Goal: Information Seeking & Learning: Find specific fact

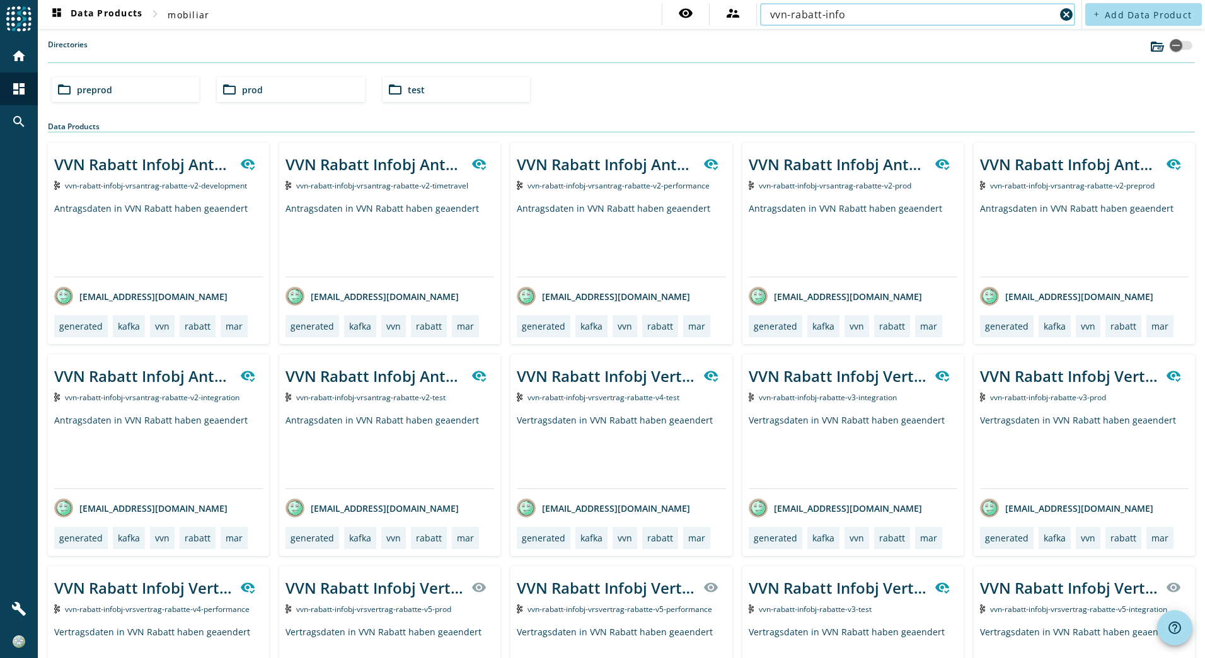
type input "vvn-rabatt-info"
click at [248, 84] on span "prod" at bounding box center [252, 90] width 21 height 12
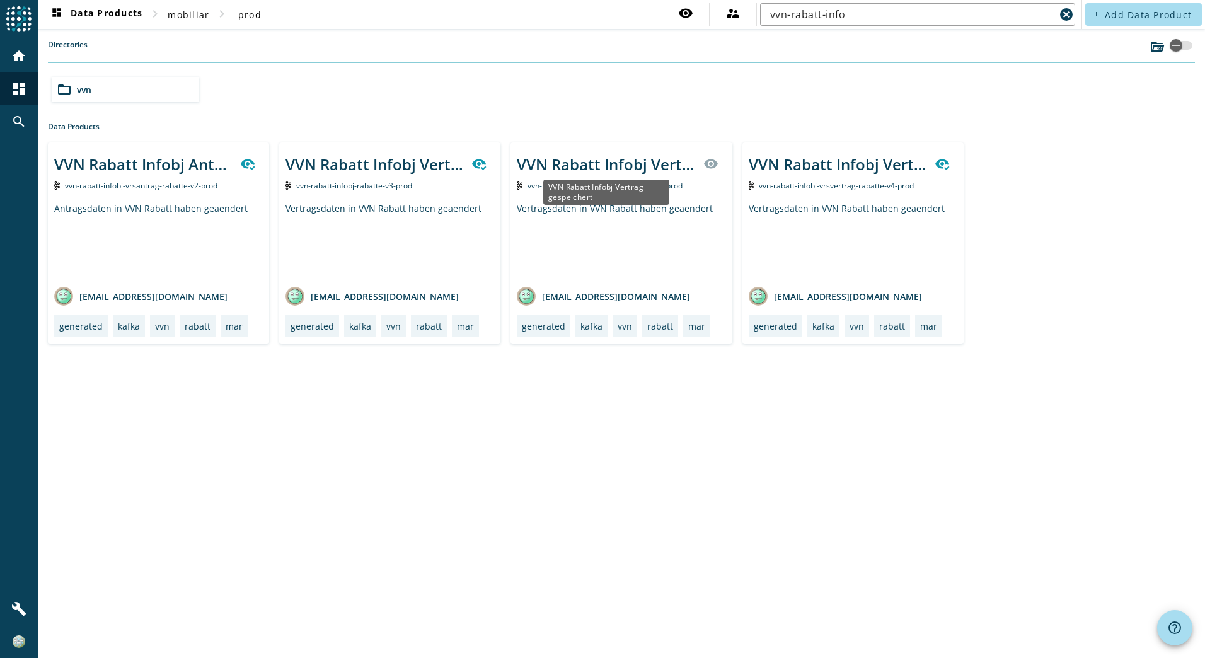
click at [607, 168] on div "VVN Rabatt Infobj Vertrag gespeichert" at bounding box center [606, 164] width 178 height 21
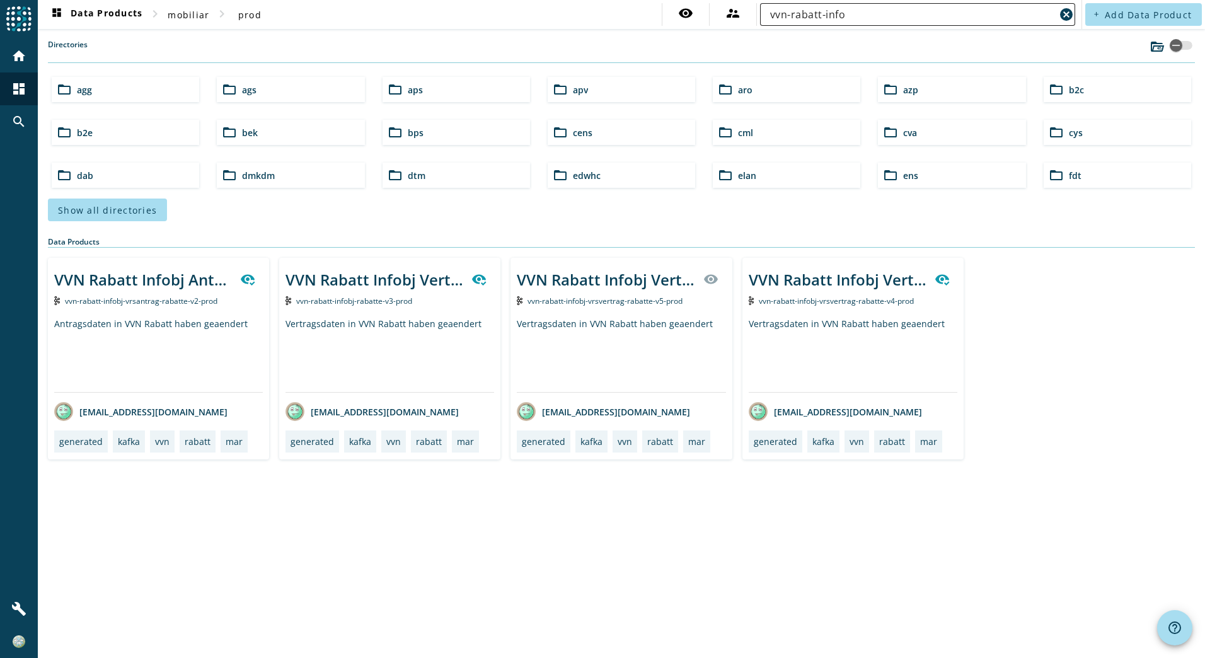
click at [801, 16] on input "vvn-rabatt-info" at bounding box center [912, 14] width 285 height 15
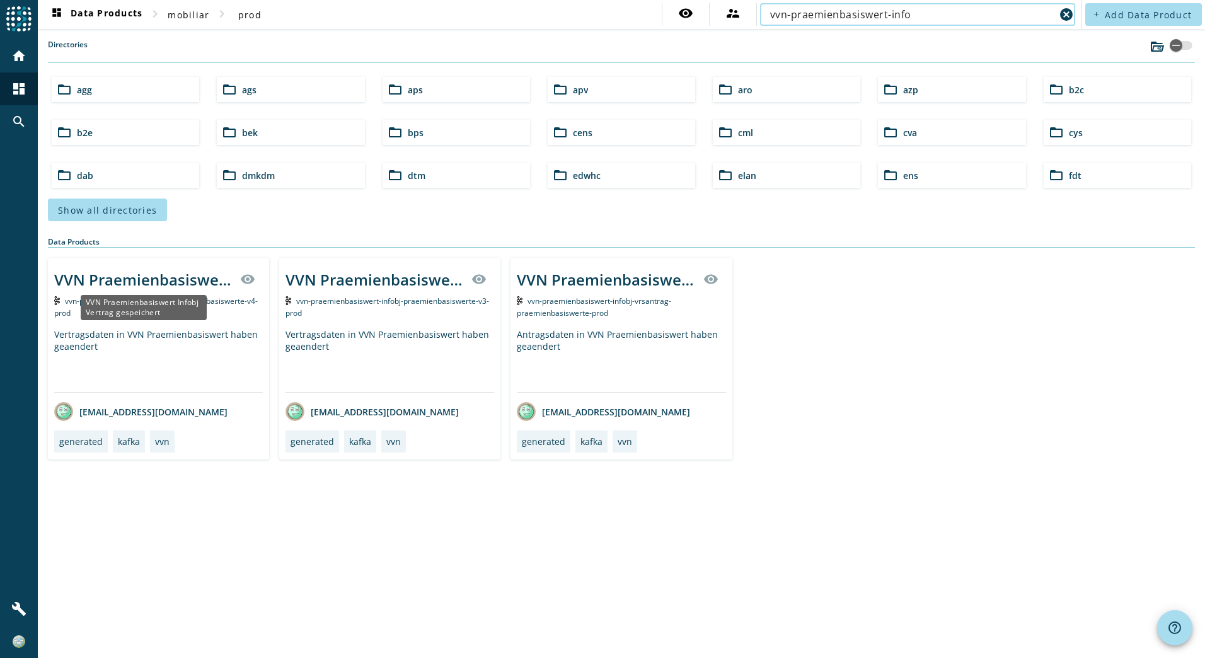
type input "vvn-praemienbasiswert-info"
click at [161, 393] on div "[EMAIL_ADDRESS][DOMAIN_NAME]" at bounding box center [158, 412] width 209 height 38
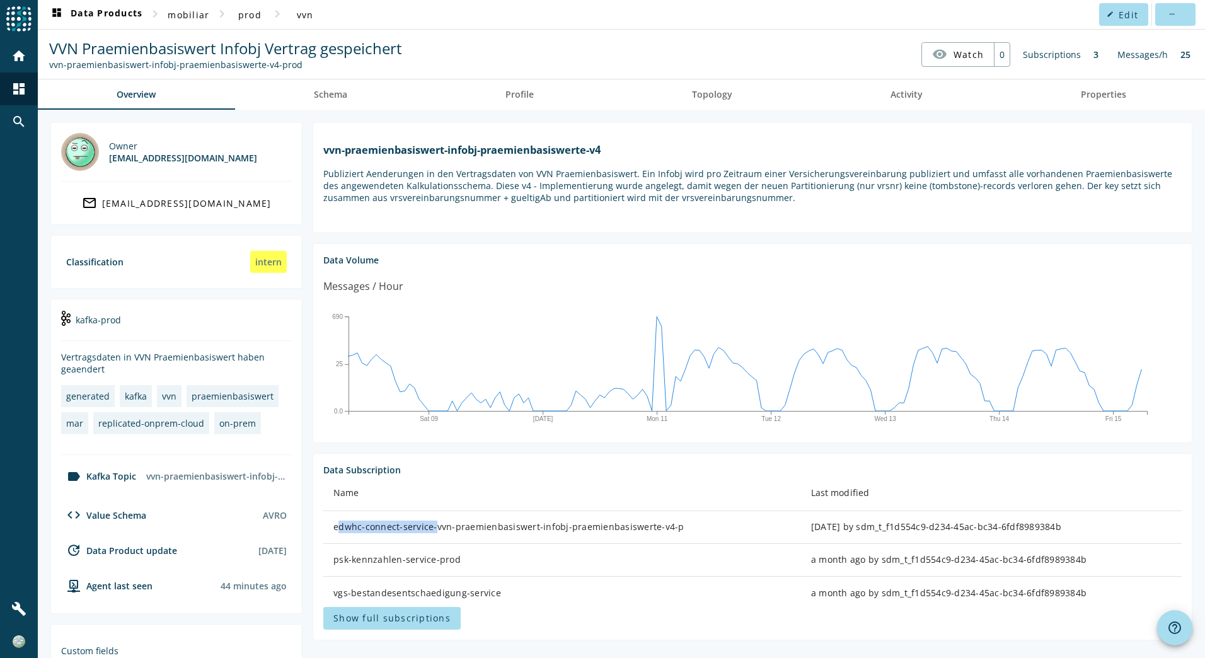
drag, startPoint x: 335, startPoint y: 528, endPoint x: 429, endPoint y: 526, distance: 94.6
click at [429, 526] on div "edwhc-connect-service-vvn-praemienbasiswert-infobj-praemienbasiswerte-v4-p" at bounding box center [563, 527] width 458 height 13
copy div "edwhc-connect-service"
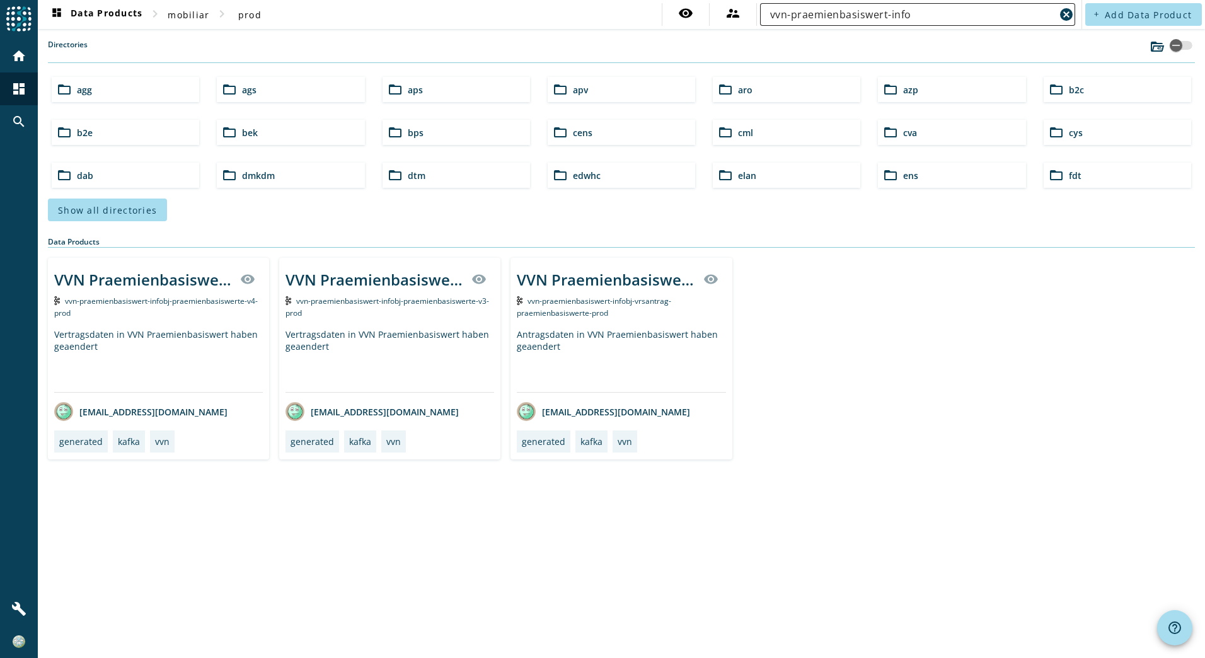
click at [822, 17] on input "vvn-praemienbasiswert-info" at bounding box center [912, 14] width 285 height 15
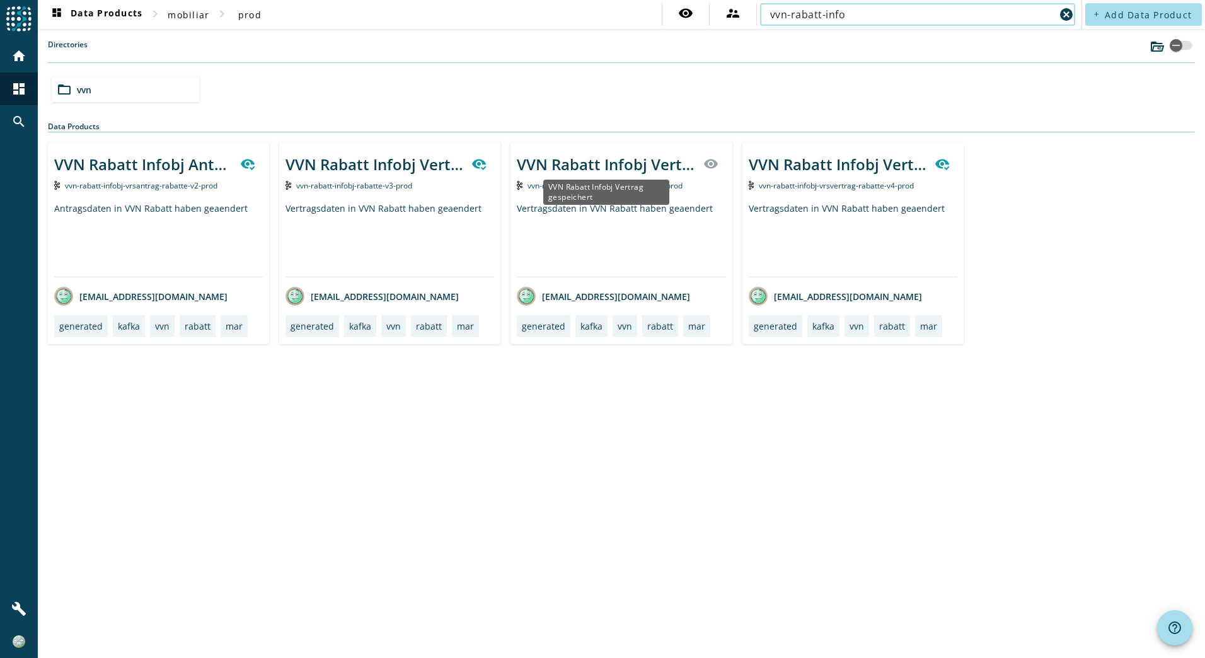
type input "vvn-rabatt-info"
click at [625, 168] on div "VVN Rabatt Infobj Vertrag gespeichert" at bounding box center [606, 164] width 178 height 21
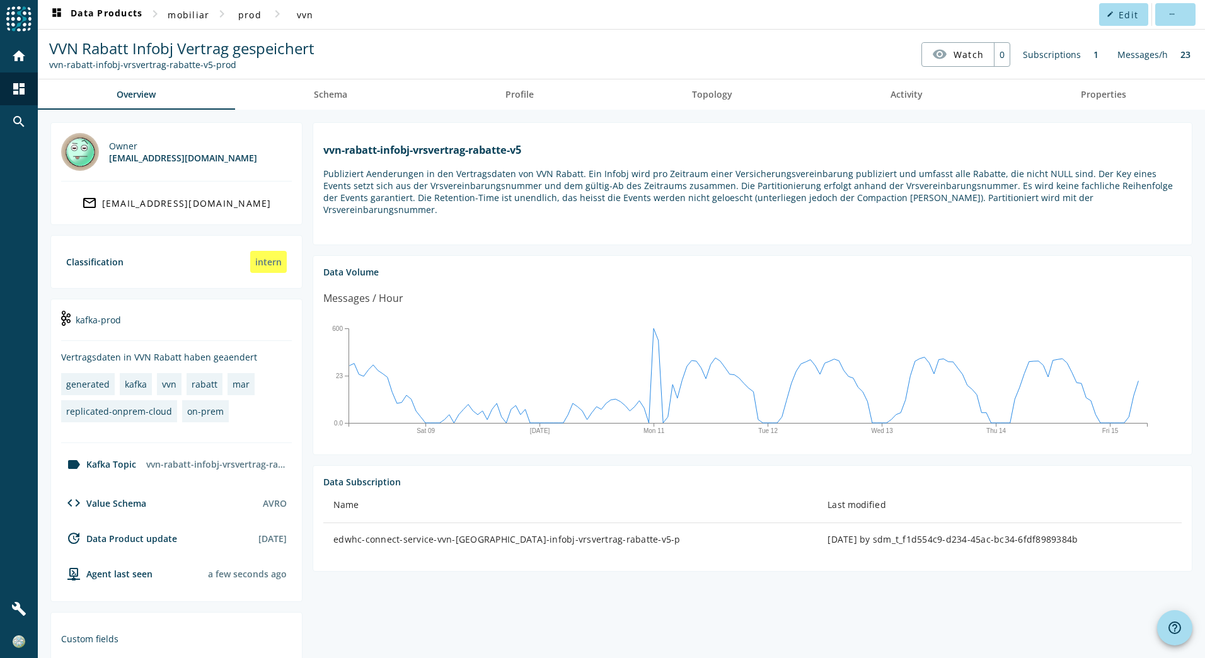
drag, startPoint x: 332, startPoint y: 283, endPoint x: 433, endPoint y: 277, distance: 101.0
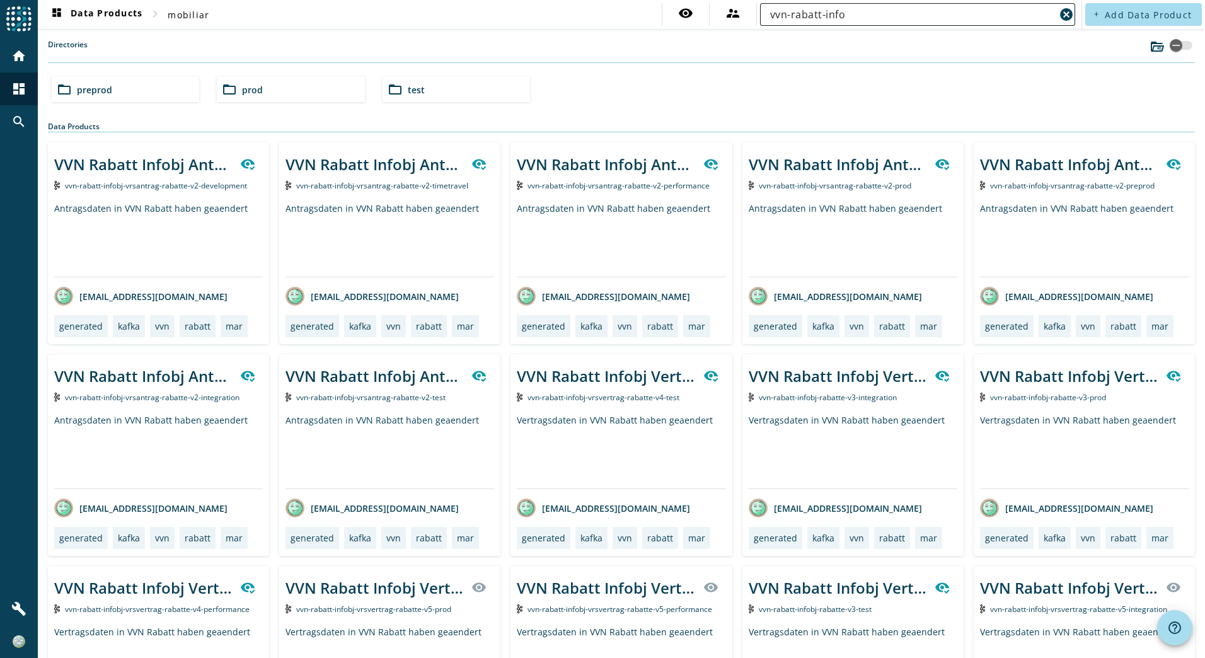
click at [791, 15] on input "vvn-rabatt-info" at bounding box center [912, 14] width 285 height 15
type input "vvn-praemienbasiswert-info"
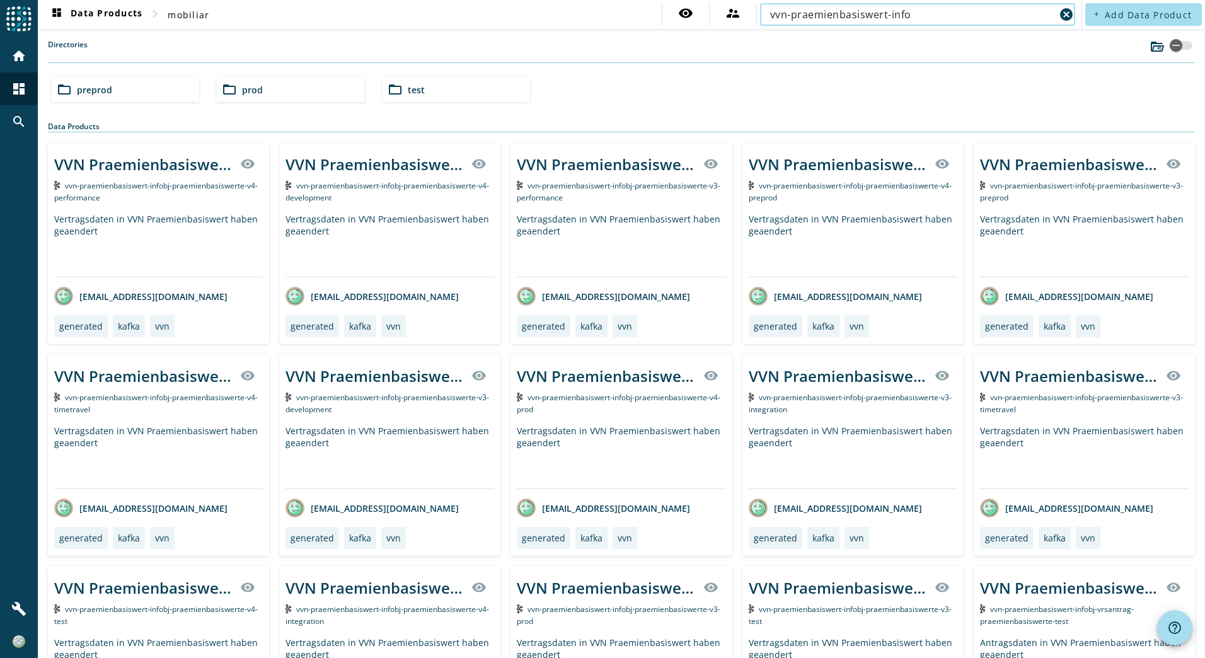
click at [310, 86] on div "folder_open prod" at bounding box center [291, 89] width 148 height 25
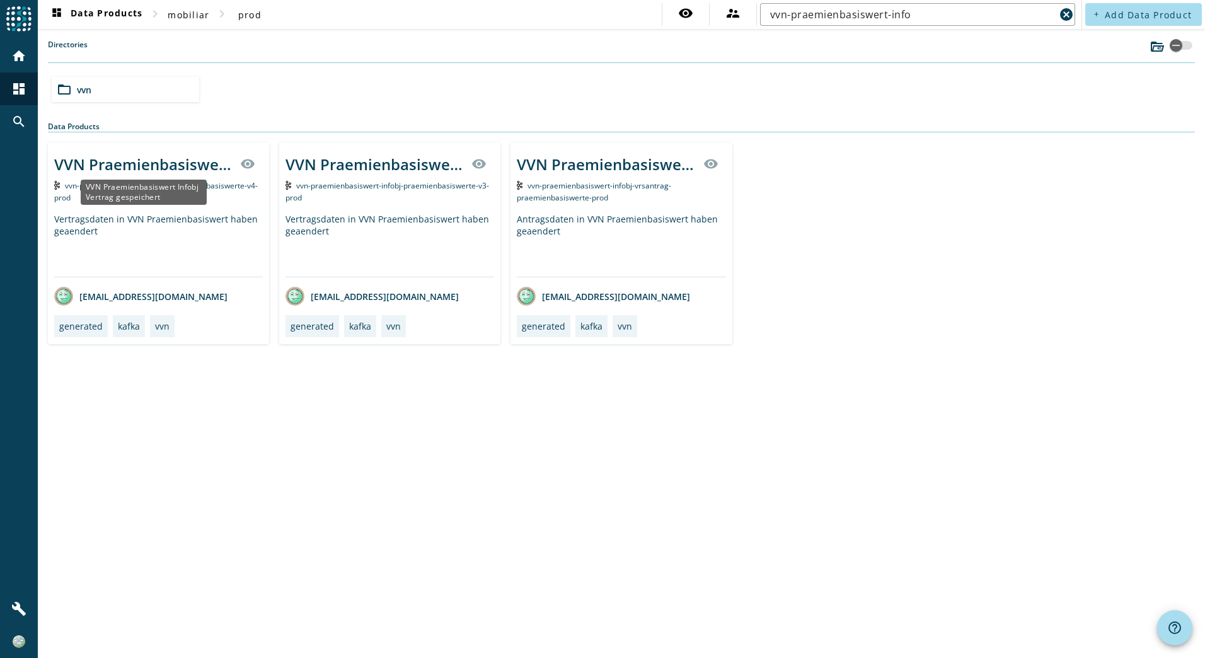
click at [173, 165] on div "VVN Praemienbasiswert Infobj Vertrag gespeichert" at bounding box center [143, 164] width 178 height 21
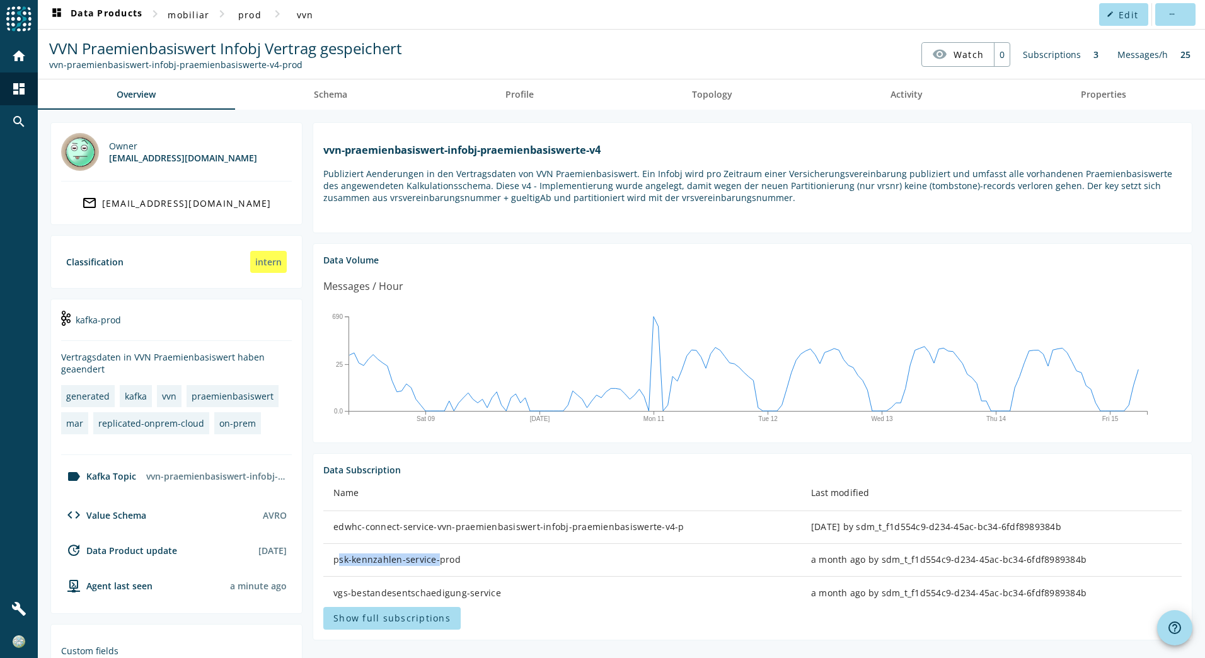
drag, startPoint x: 336, startPoint y: 558, endPoint x: 434, endPoint y: 559, distance: 97.7
click at [434, 559] on div "psk-kennzahlen-service-prod" at bounding box center [563, 560] width 458 height 13
copy div "psk-kennzahlen-service"
drag, startPoint x: 334, startPoint y: 594, endPoint x: 497, endPoint y: 596, distance: 162.7
click at [497, 596] on div "vgs-bestandesentschaedigung-service" at bounding box center [563, 593] width 458 height 13
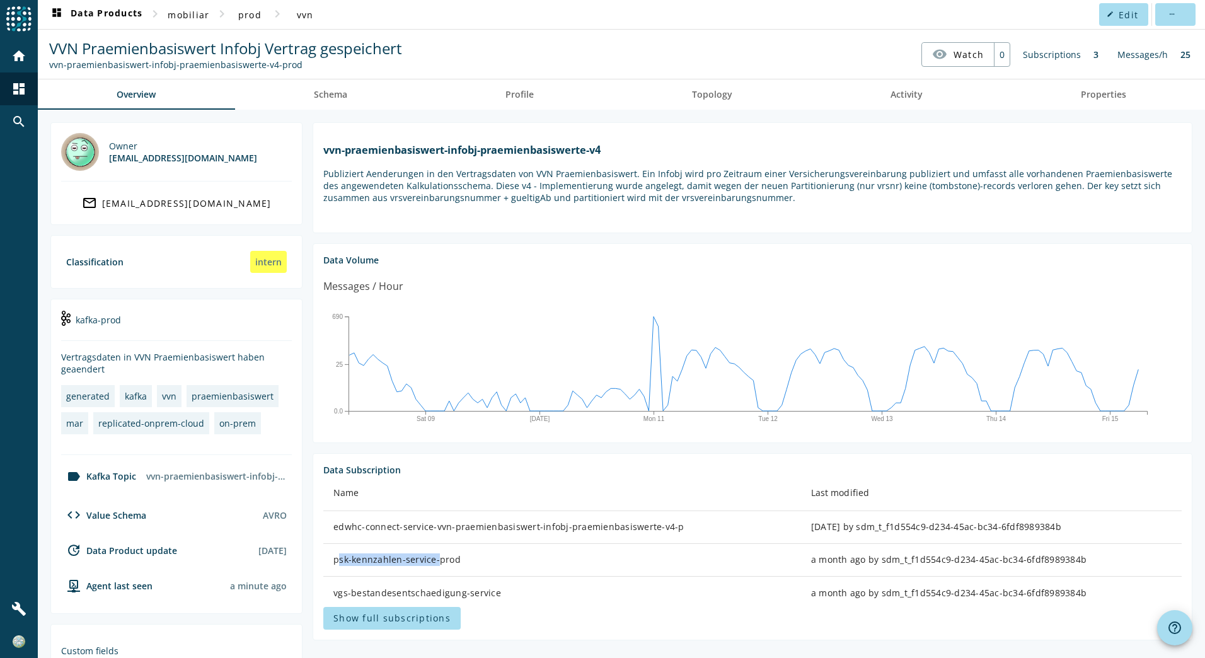
copy div "vgs-bestandesentschaedigung-service"
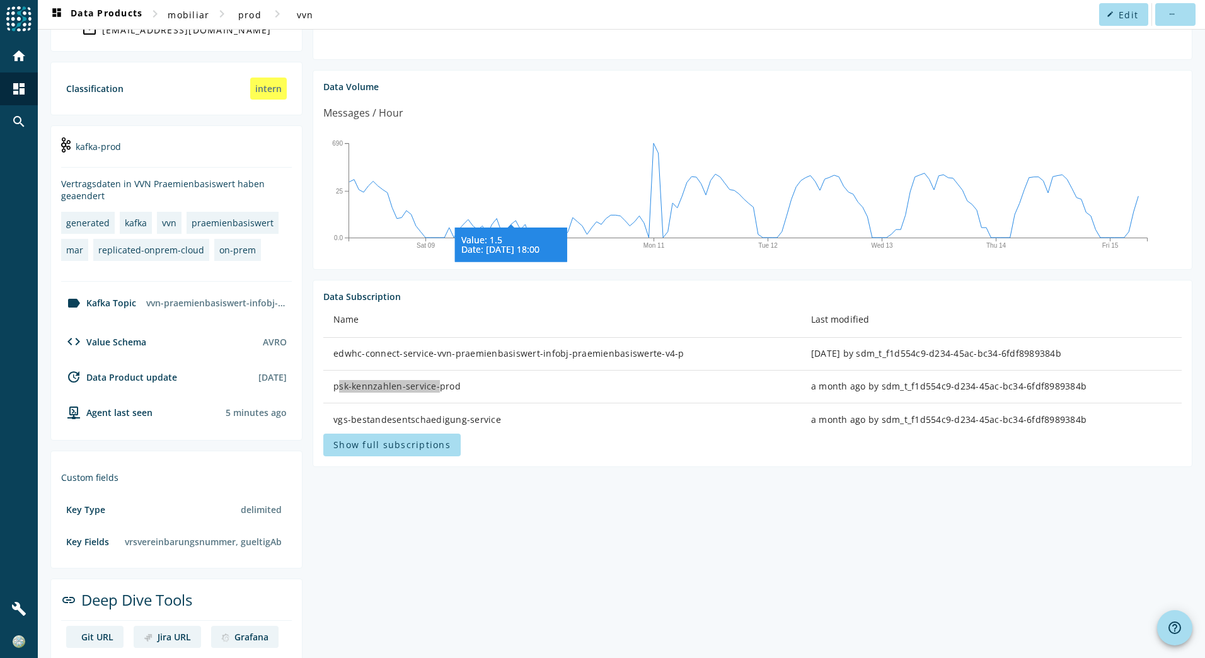
scroll to position [224, 0]
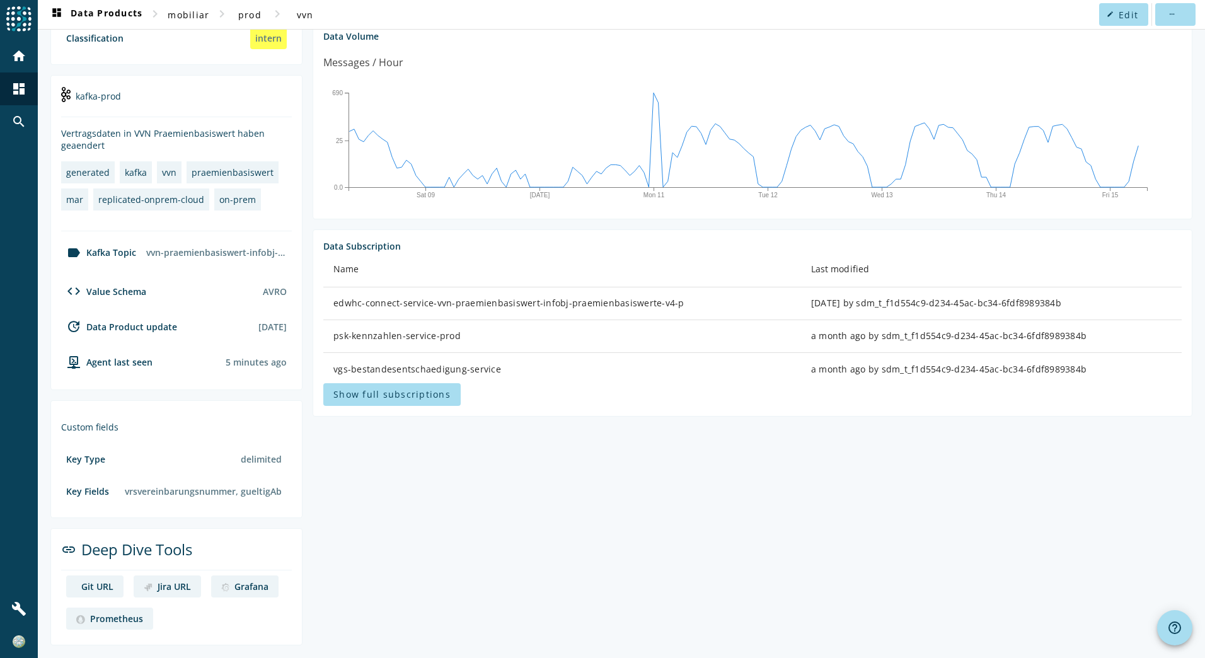
click at [489, 461] on section "vvn-praemienbasiswert-infobj-praemienbasiswerte-v4 Publiziert Aenderungen in de…" at bounding box center [748, 271] width 890 height 747
click at [407, 396] on span "Show full subscriptions" at bounding box center [392, 394] width 117 height 12
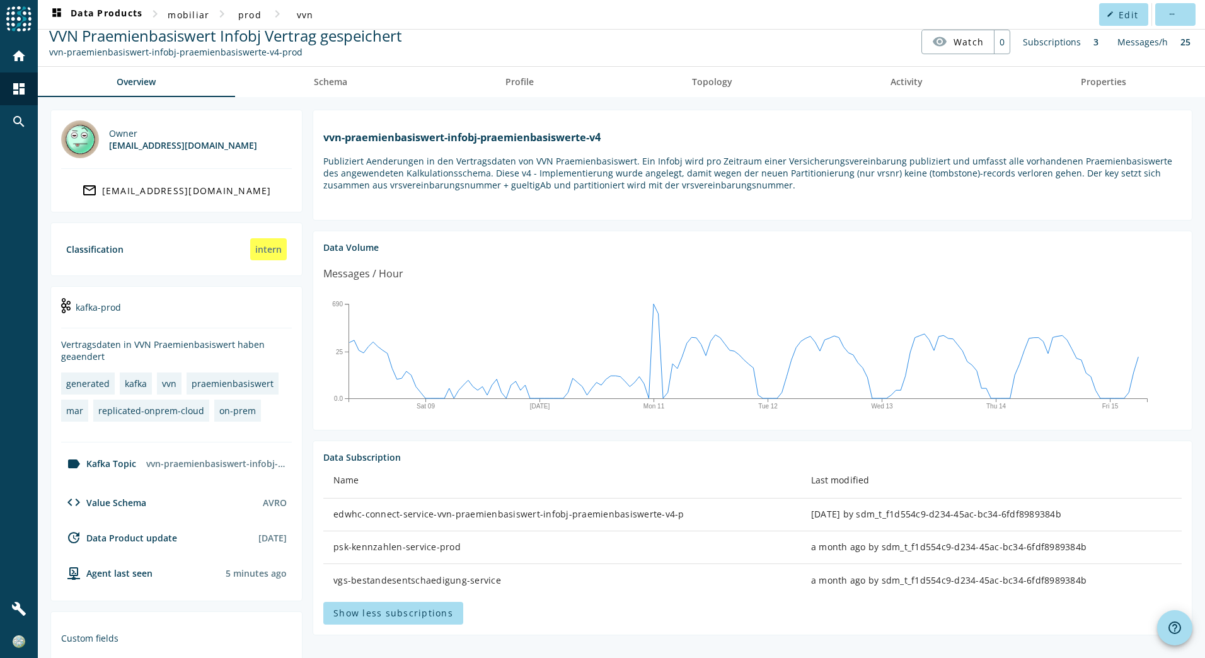
scroll to position [0, 0]
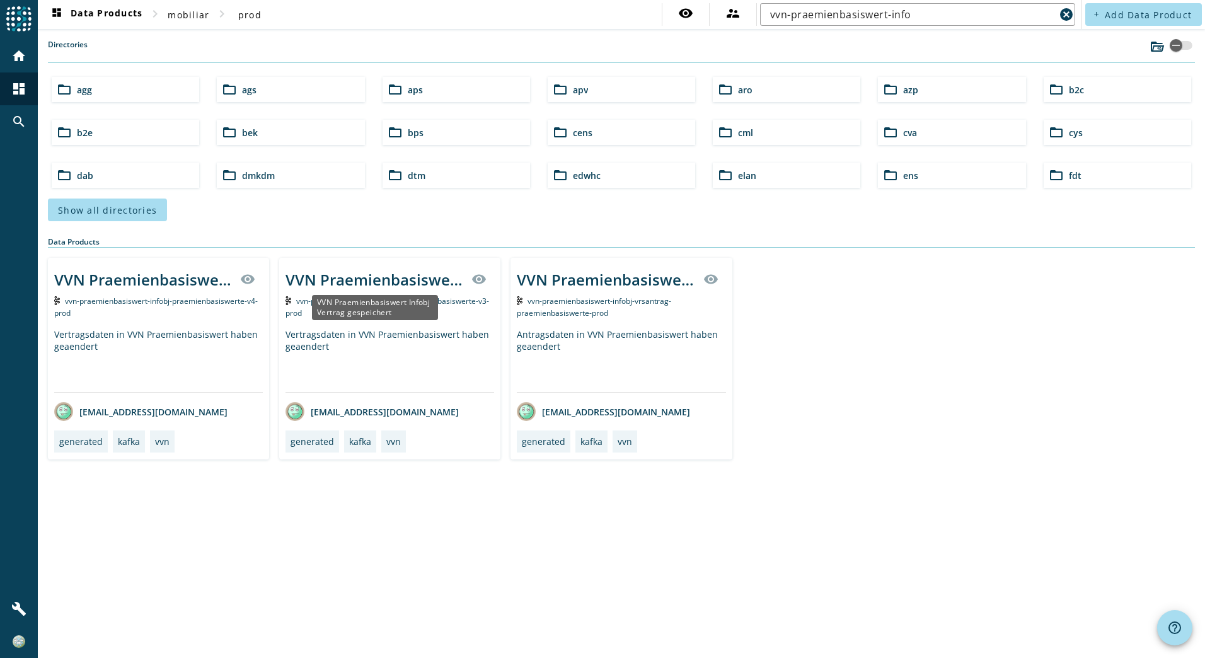
click at [408, 284] on div "VVN Praemienbasiswert Infobj Vertrag gespeichert" at bounding box center [375, 279] width 178 height 21
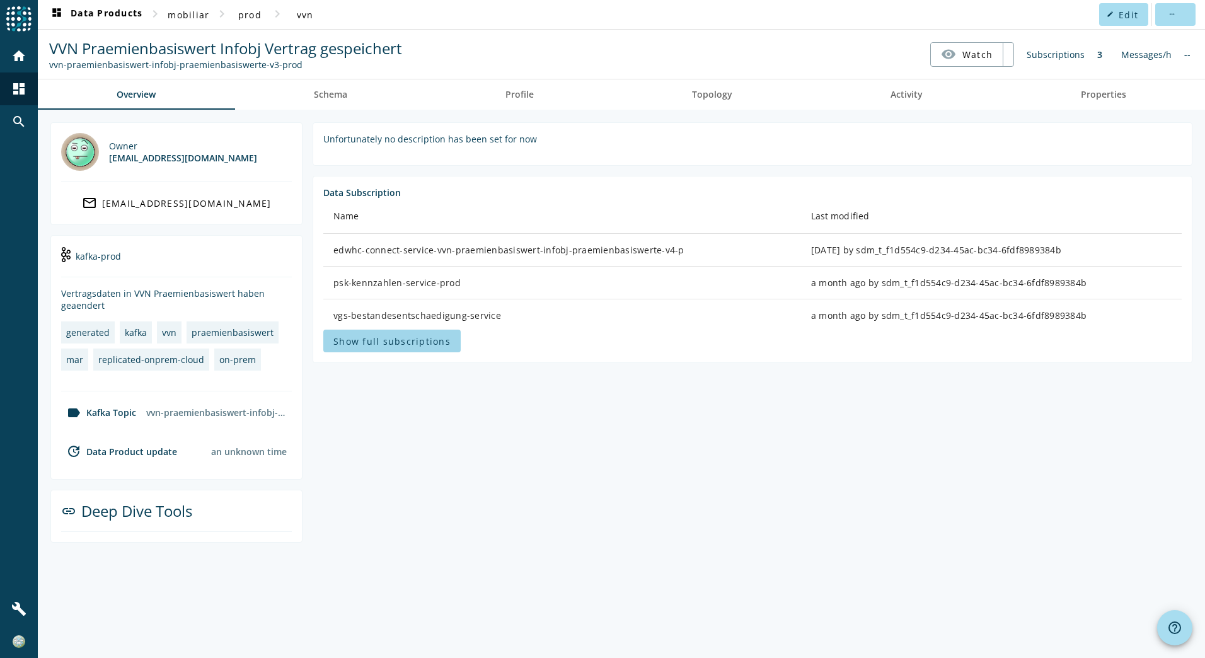
click at [401, 339] on span "Show full subscriptions" at bounding box center [392, 341] width 117 height 12
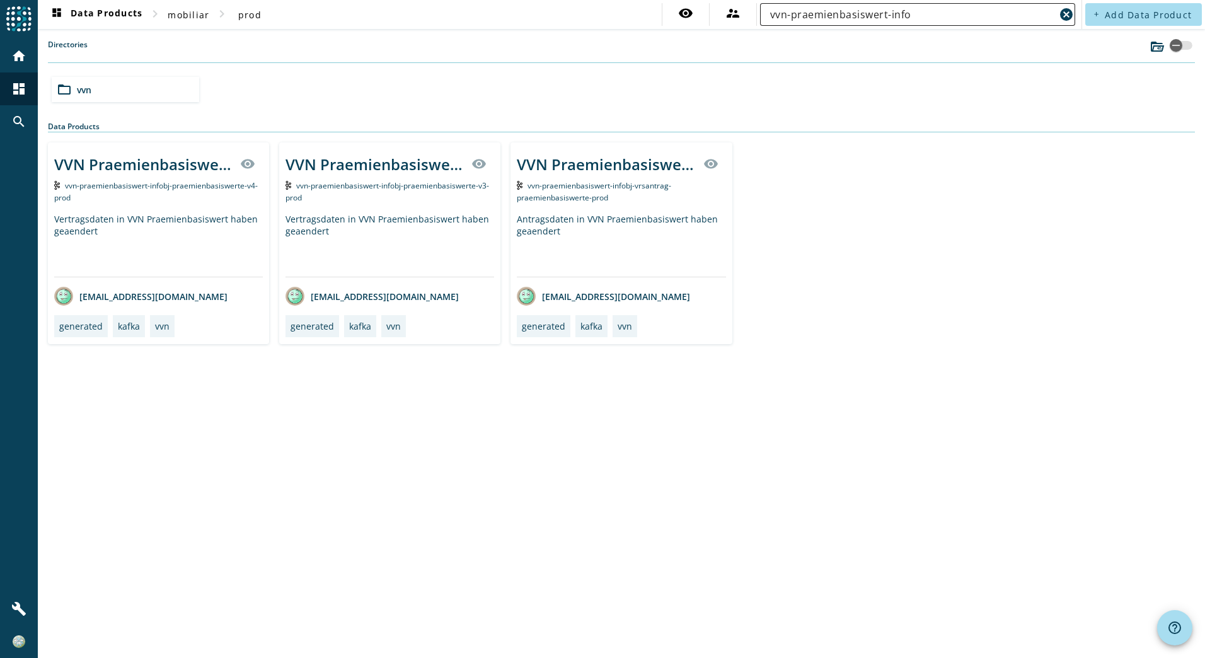
click at [823, 8] on input "vvn-praemienbasiswert-info" at bounding box center [912, 14] width 285 height 15
type input "vvn-rabatt-info"
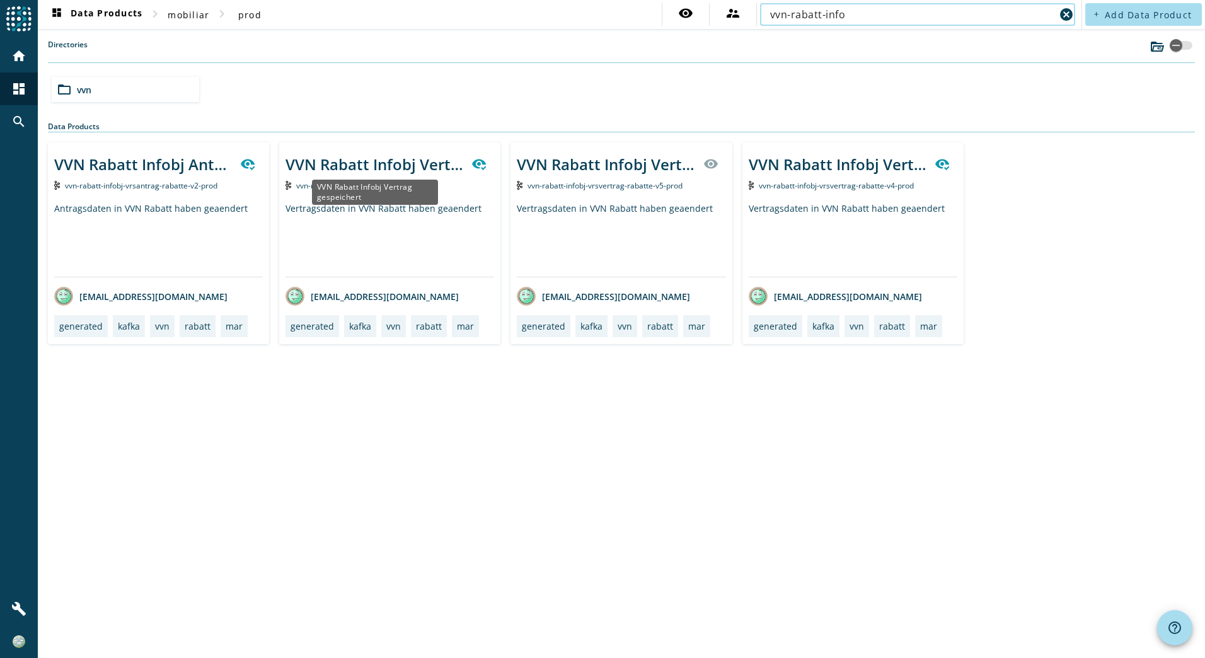
click at [368, 165] on div "VVN Rabatt Infobj Vertrag gespeichert" at bounding box center [375, 164] width 178 height 21
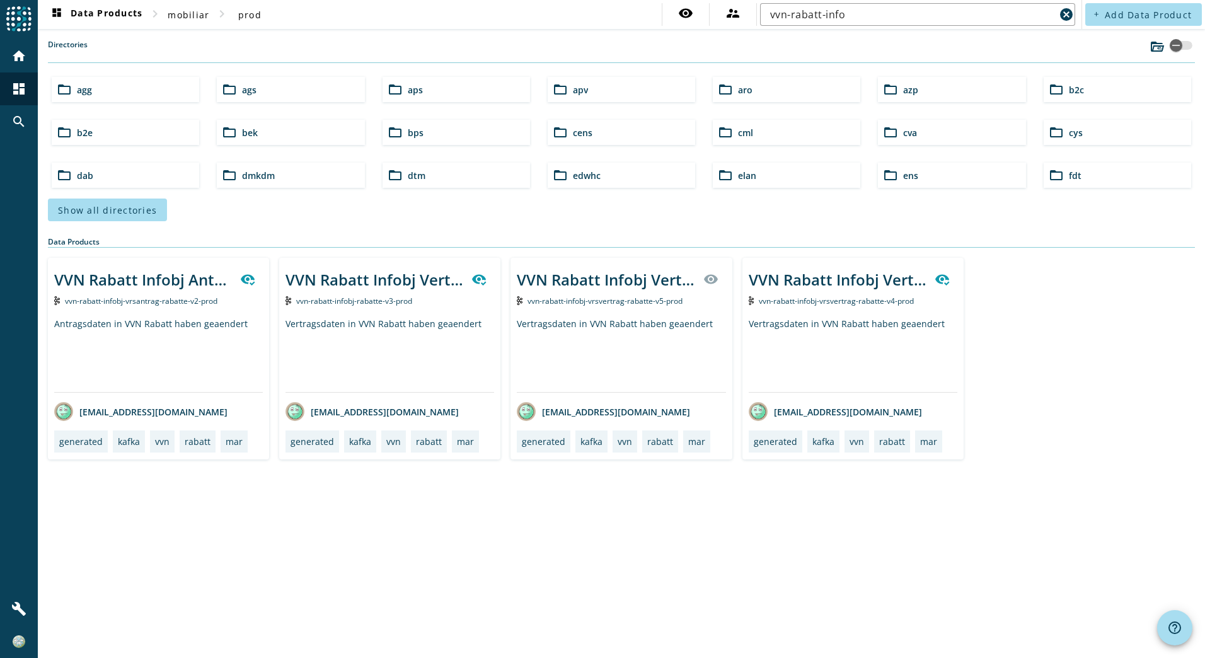
click at [872, 299] on span "vvn-rabatt-infobj-vrsvertrag-rabatte-v4-prod" at bounding box center [836, 301] width 155 height 11
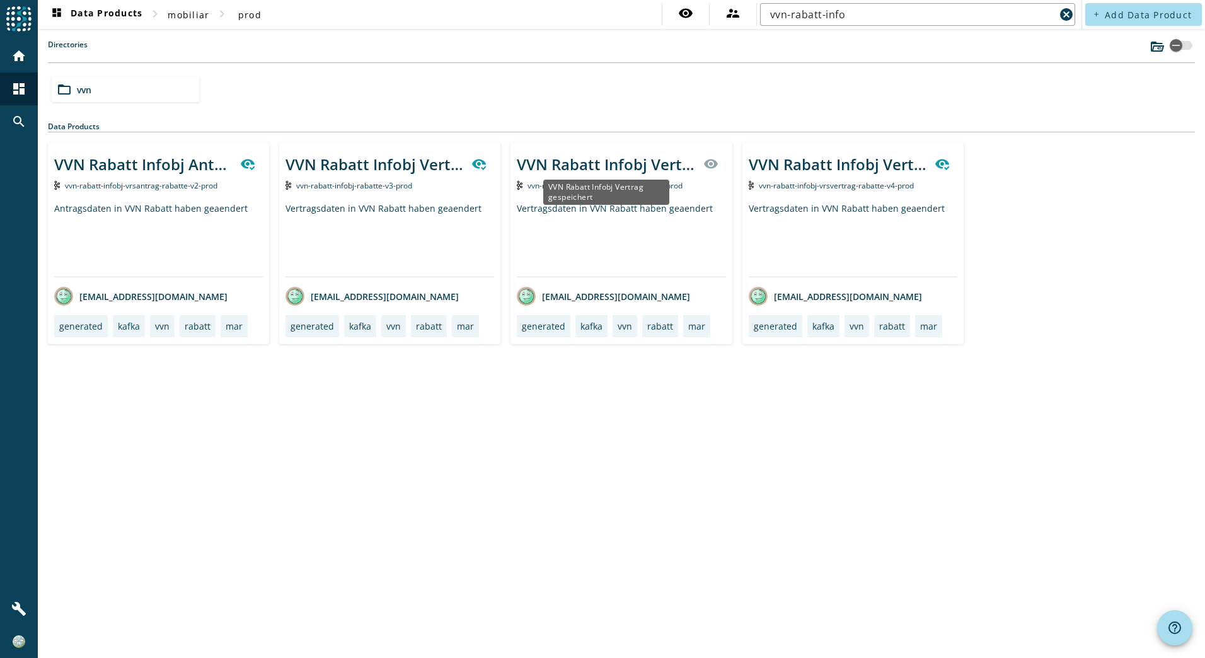
click at [610, 170] on div "VVN Rabatt Infobj Vertrag gespeichert" at bounding box center [606, 164] width 178 height 21
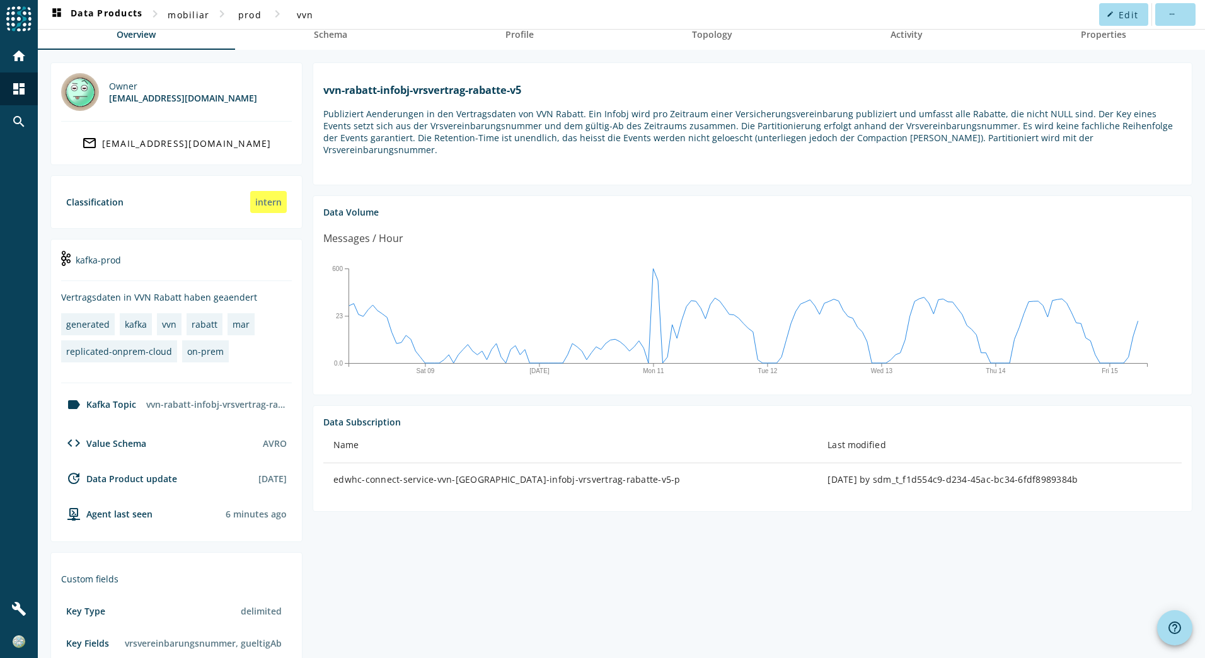
scroll to position [212, 0]
